Goal: Register for event/course

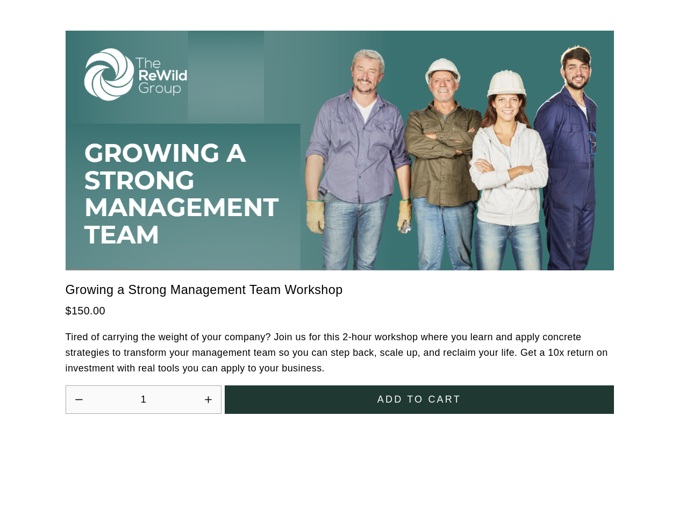
scroll to position [2974, 0]
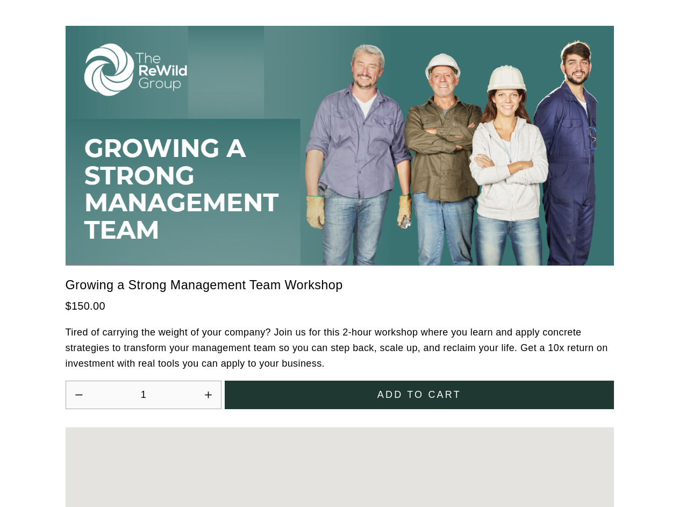
scroll to position [2974, 0]
